Goal: Task Accomplishment & Management: Use online tool/utility

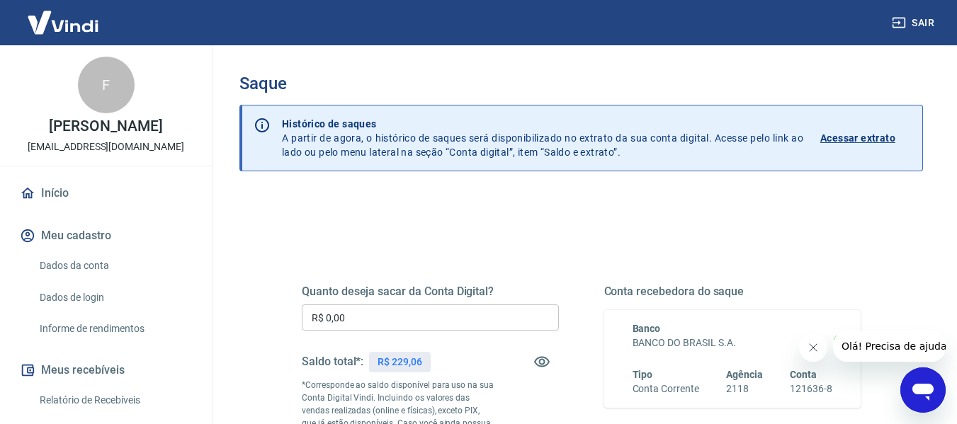
scroll to position [71, 0]
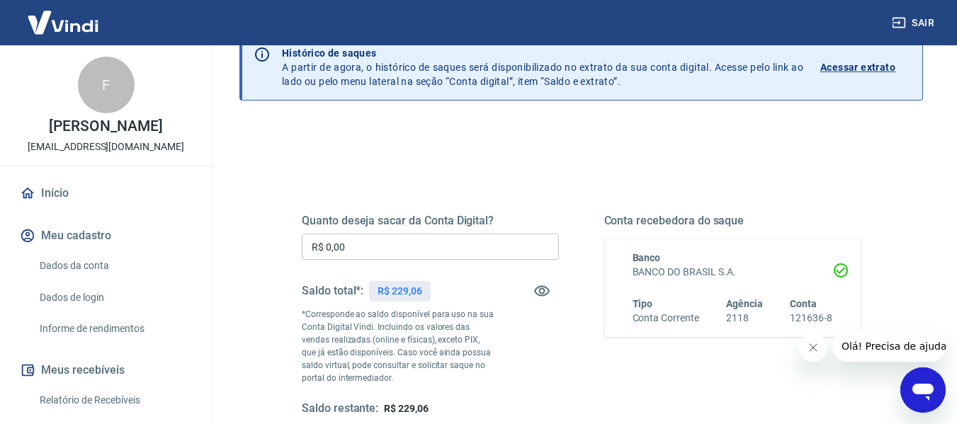
click at [397, 243] on input "R$ 0,00" at bounding box center [430, 247] width 257 height 26
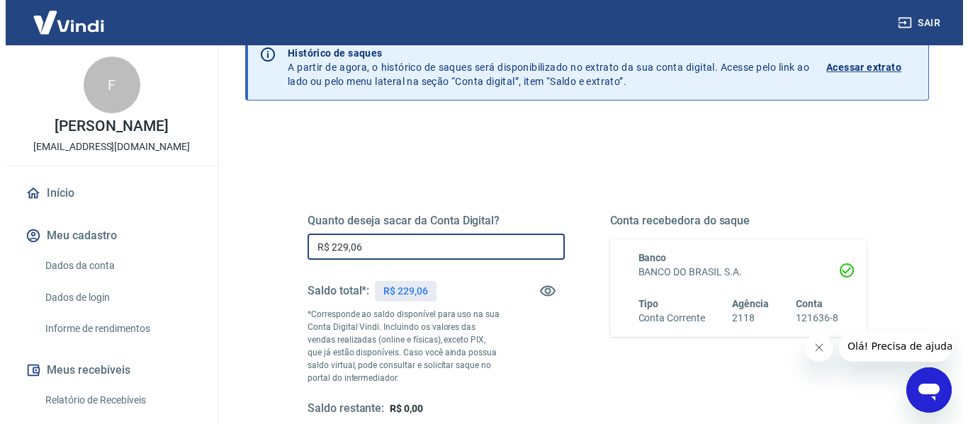
scroll to position [283, 0]
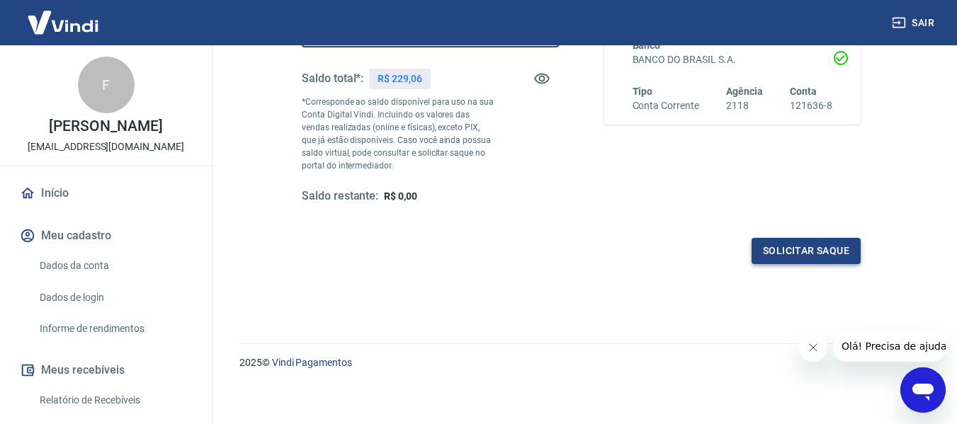
type input "R$ 229,06"
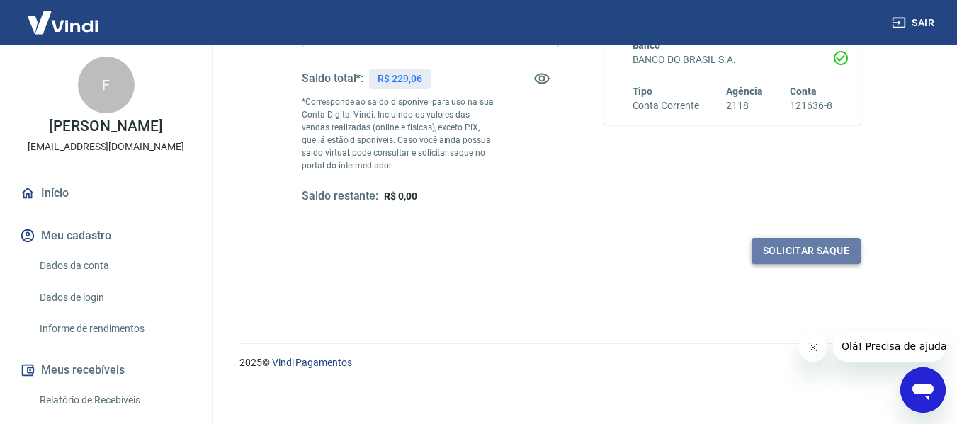
click at [831, 257] on button "Solicitar saque" at bounding box center [806, 251] width 109 height 26
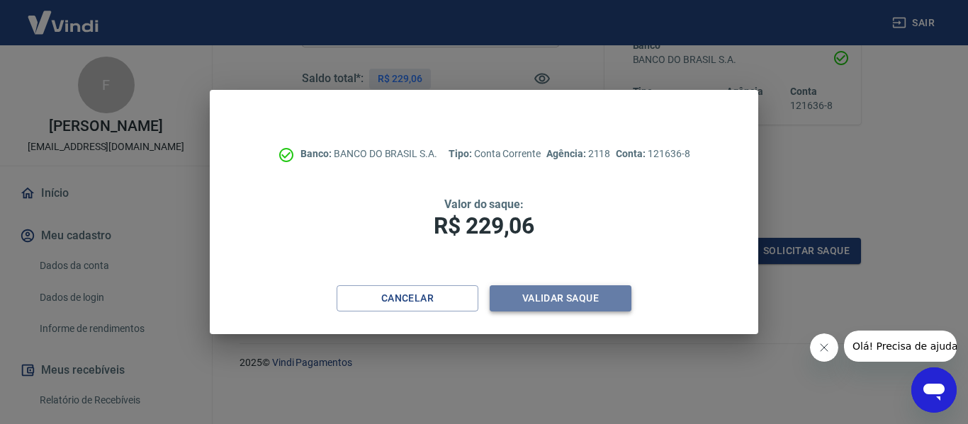
click at [595, 300] on button "Validar saque" at bounding box center [561, 299] width 142 height 26
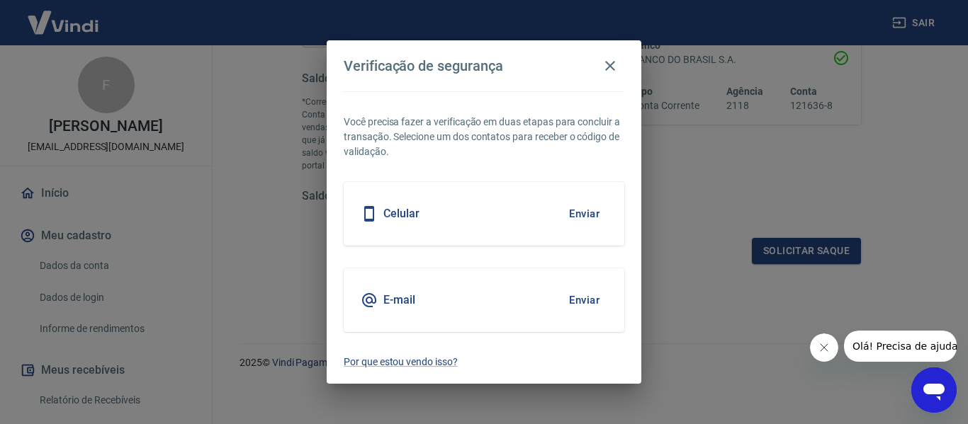
click at [575, 296] on button "Enviar" at bounding box center [584, 301] width 46 height 30
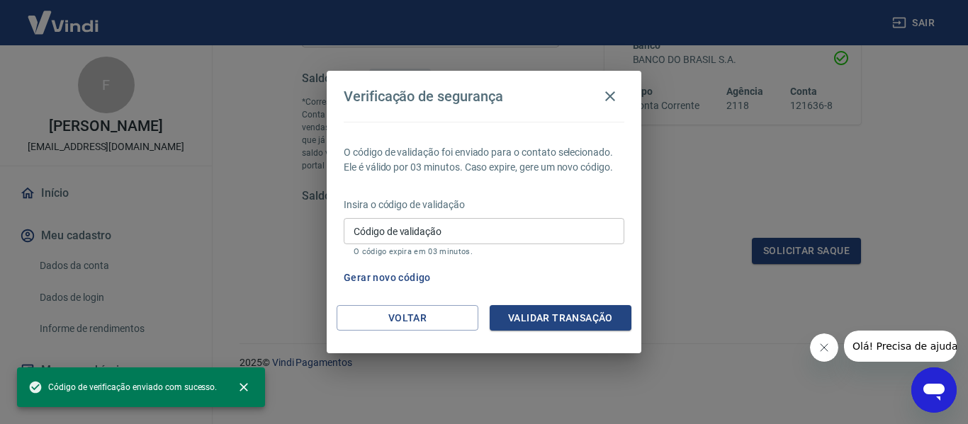
click at [463, 230] on input "Código de validação" at bounding box center [484, 231] width 281 height 26
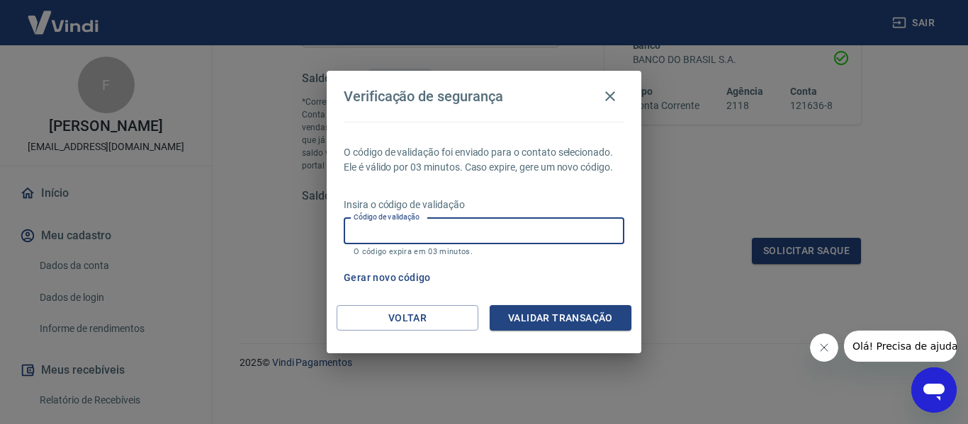
click at [497, 226] on input "Código de validação" at bounding box center [484, 231] width 281 height 26
paste input "169830"
type input "169830"
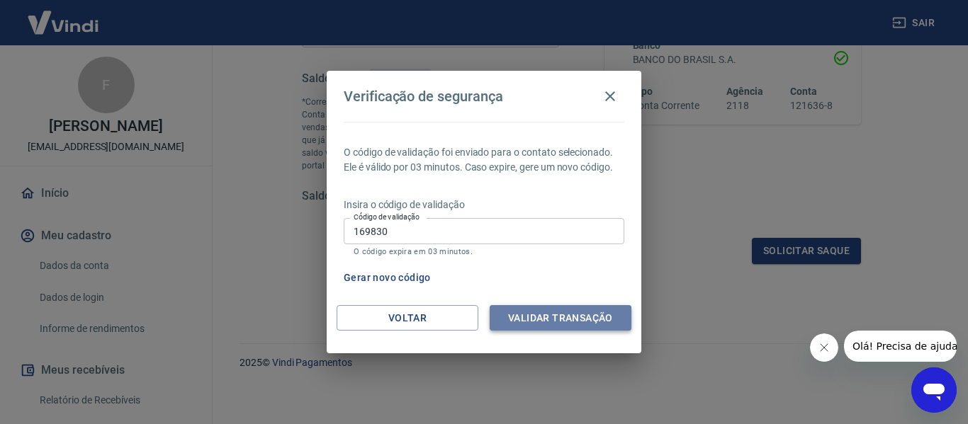
click at [558, 324] on button "Validar transação" at bounding box center [561, 318] width 142 height 26
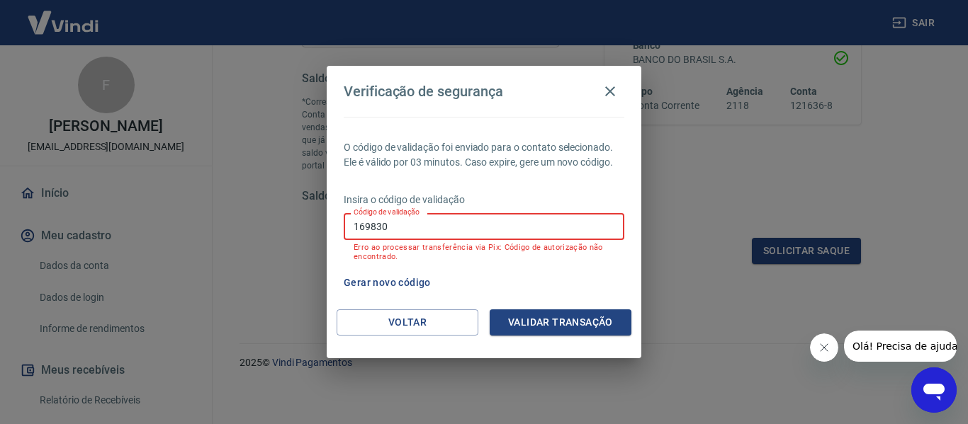
drag, startPoint x: 408, startPoint y: 220, endPoint x: 241, endPoint y: 210, distance: 167.5
click at [244, 210] on div "Verificação de segurança O código de validação foi enviado para o contato selec…" at bounding box center [484, 212] width 968 height 424
type input "169830"
click at [582, 320] on button "Validar transação" at bounding box center [561, 323] width 142 height 26
click at [603, 96] on icon "button" at bounding box center [610, 91] width 17 height 17
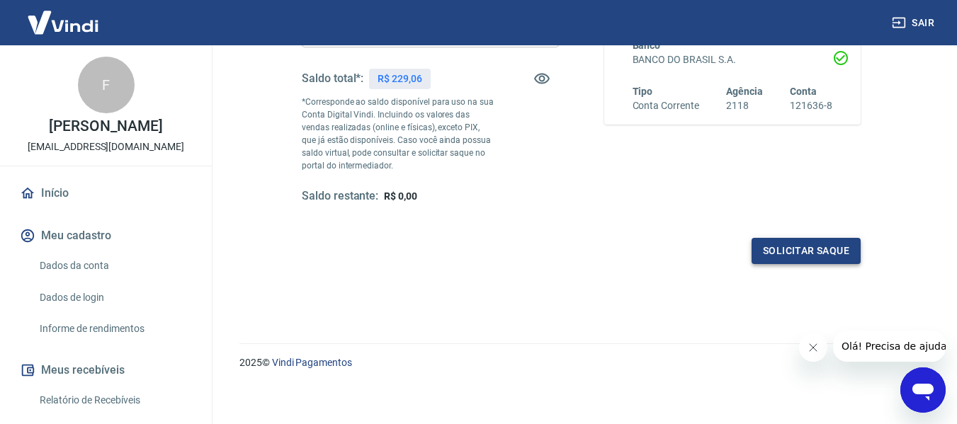
click at [785, 244] on button "Solicitar saque" at bounding box center [806, 251] width 109 height 26
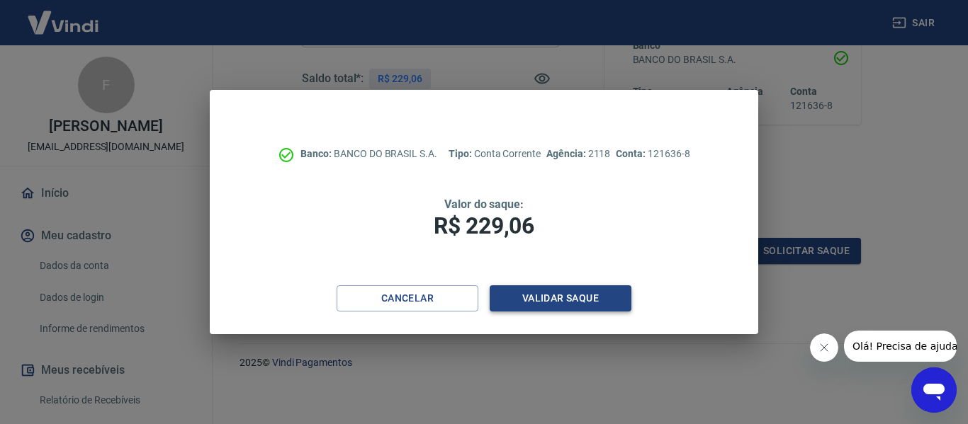
click at [521, 291] on button "Validar saque" at bounding box center [561, 299] width 142 height 26
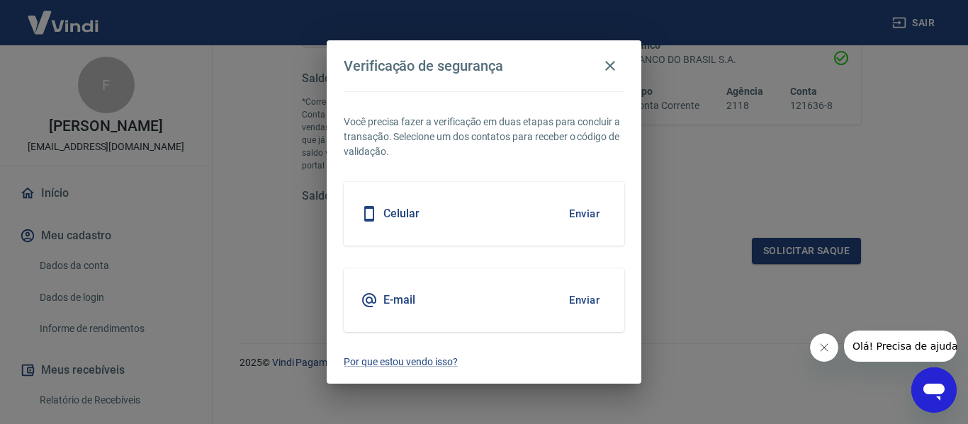
click at [573, 300] on button "Enviar" at bounding box center [584, 301] width 46 height 30
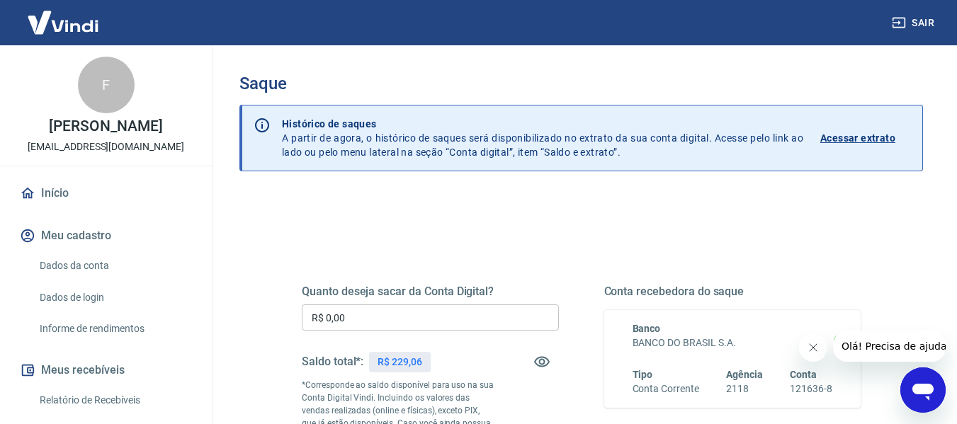
click at [452, 317] on input "R$ 0,00" at bounding box center [430, 318] width 257 height 26
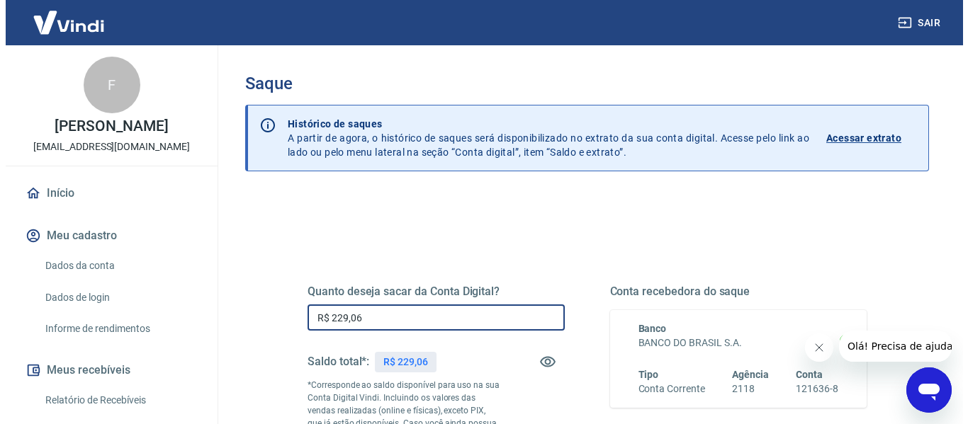
scroll to position [289, 0]
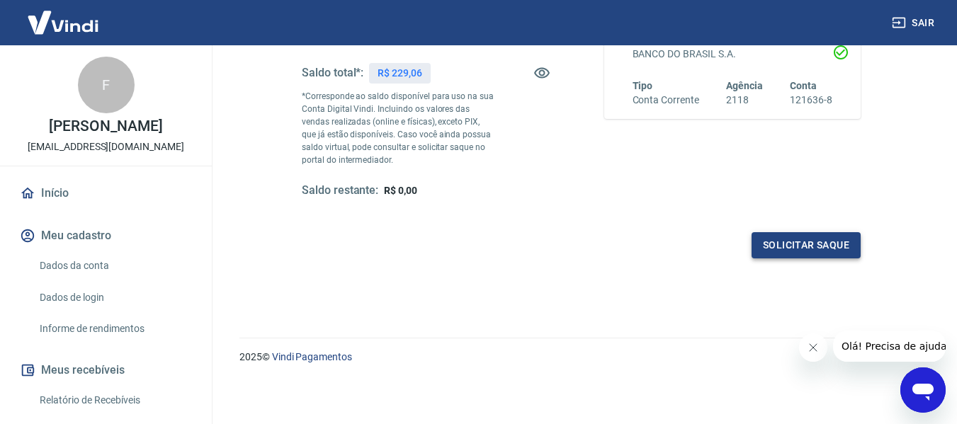
type input "R$ 229,06"
click at [801, 249] on button "Solicitar saque" at bounding box center [806, 245] width 109 height 26
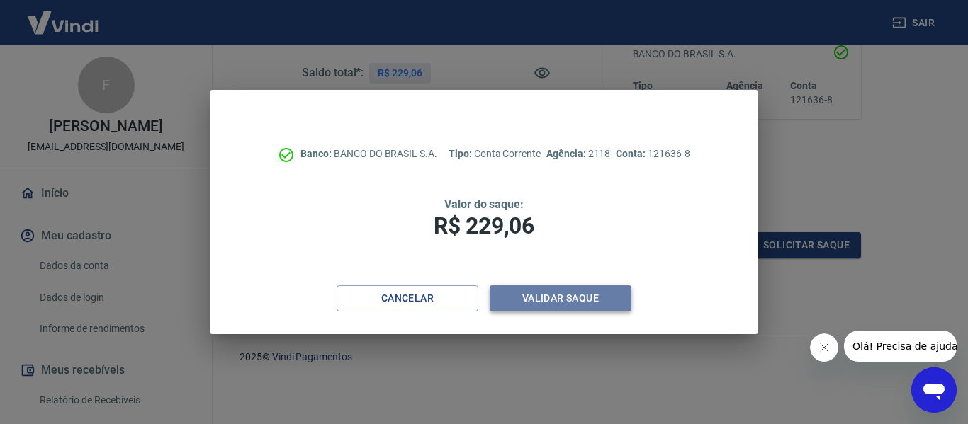
click at [583, 294] on button "Validar saque" at bounding box center [561, 299] width 142 height 26
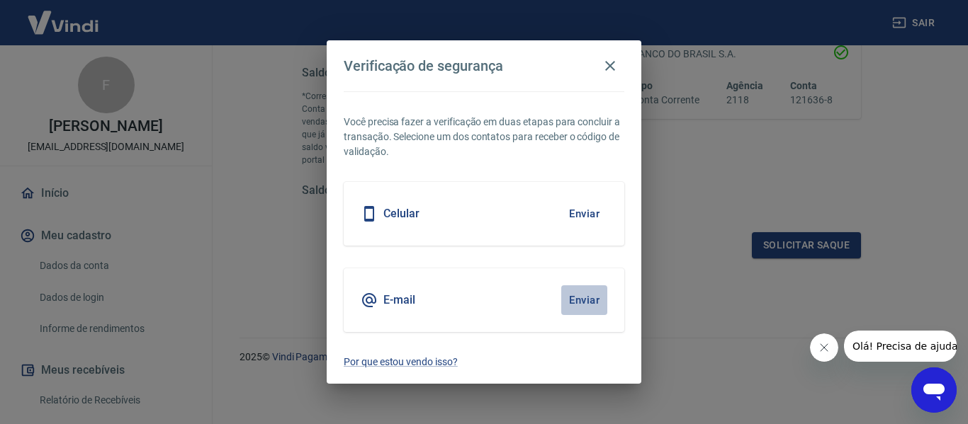
click at [578, 300] on button "Enviar" at bounding box center [584, 301] width 46 height 30
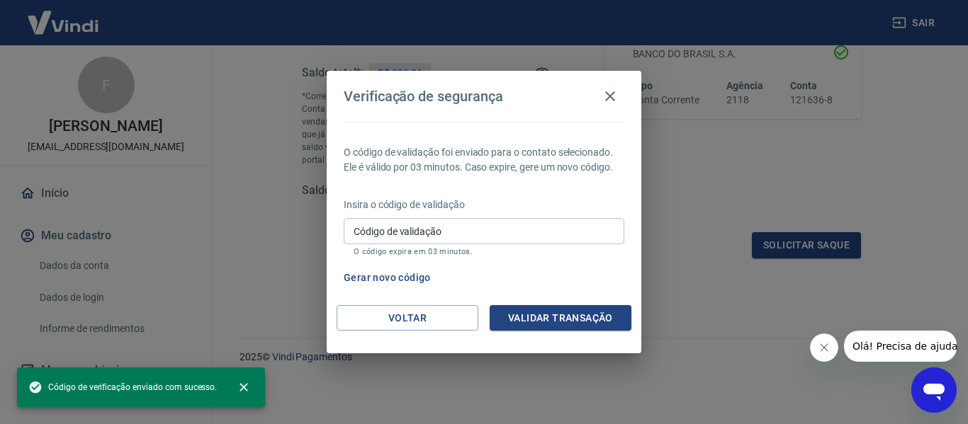
click at [495, 228] on input "Código de validação" at bounding box center [484, 231] width 281 height 26
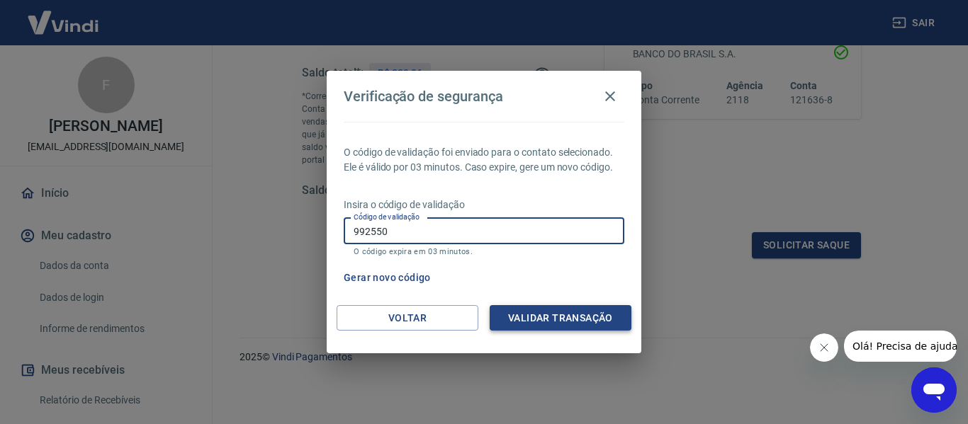
type input "992550"
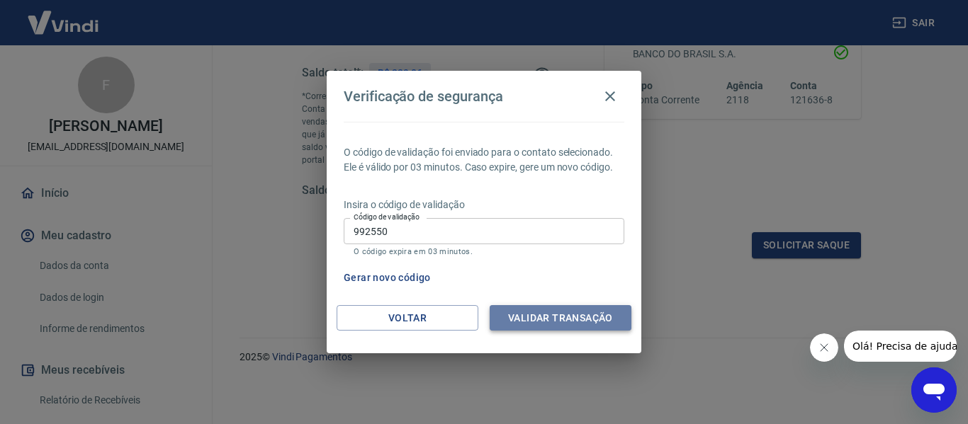
click at [595, 325] on button "Validar transação" at bounding box center [561, 318] width 142 height 26
